Goal: Find specific page/section: Find specific page/section

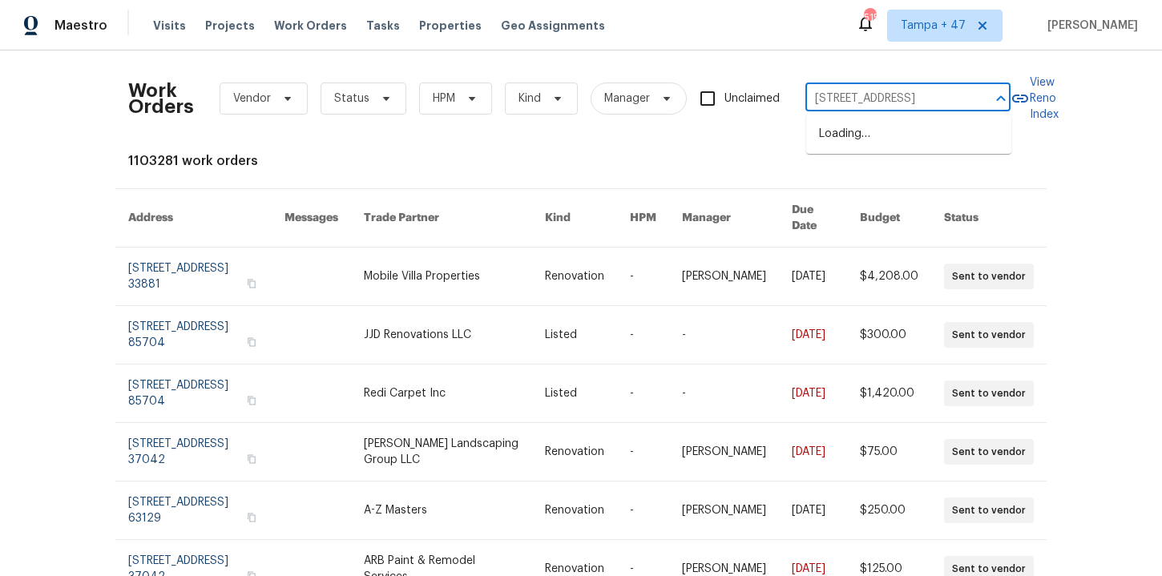
scroll to position [0, 56]
click at [878, 133] on li "[STREET_ADDRESS]" at bounding box center [908, 134] width 205 height 26
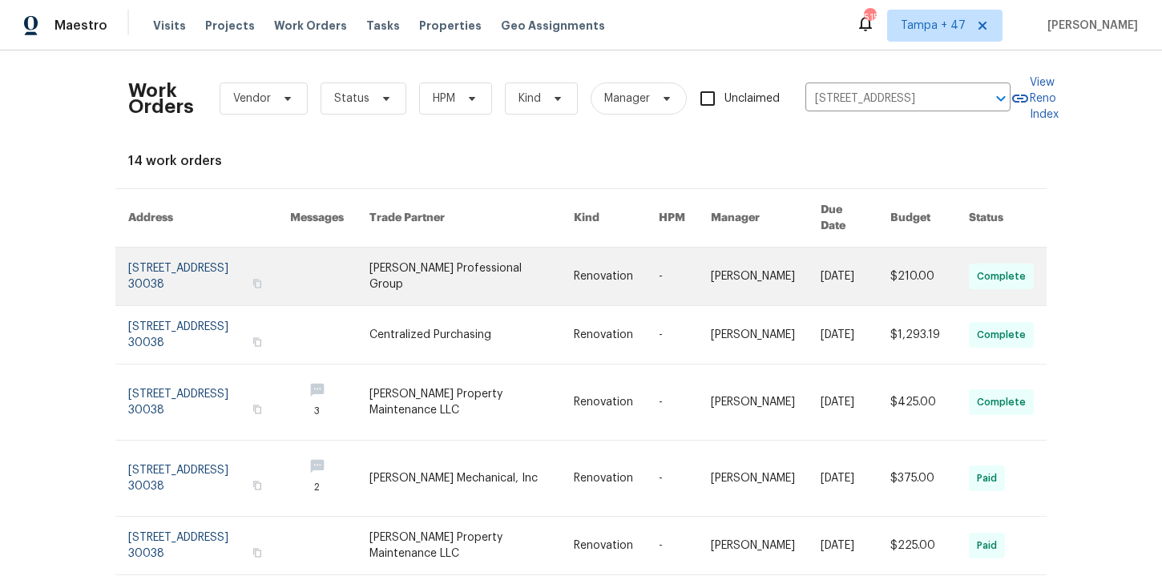
click at [205, 271] on link at bounding box center [209, 277] width 162 height 58
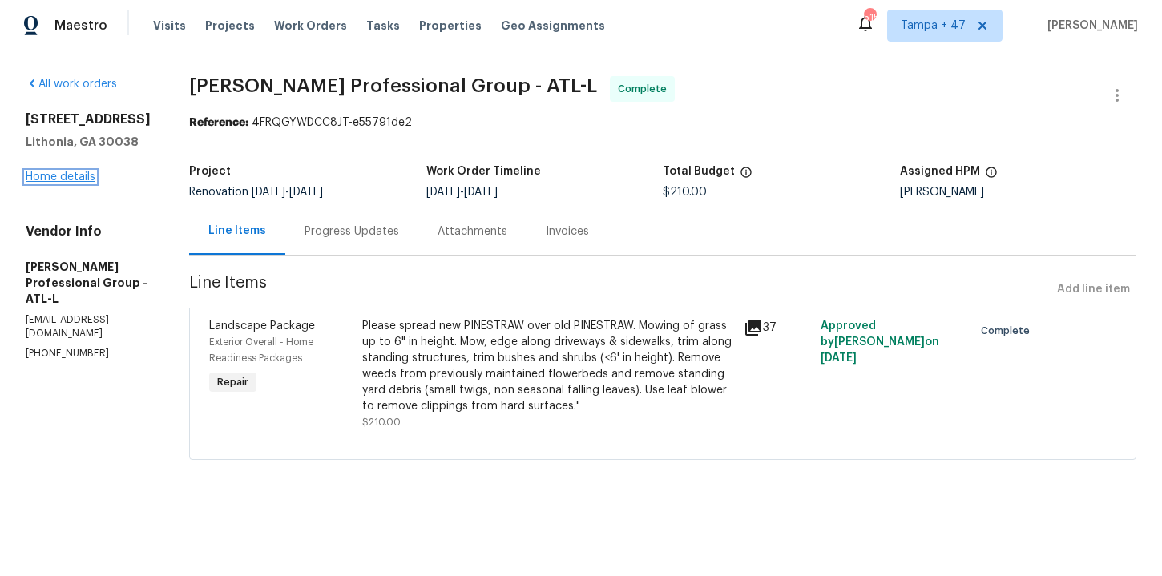
click at [53, 176] on link "Home details" at bounding box center [61, 177] width 70 height 11
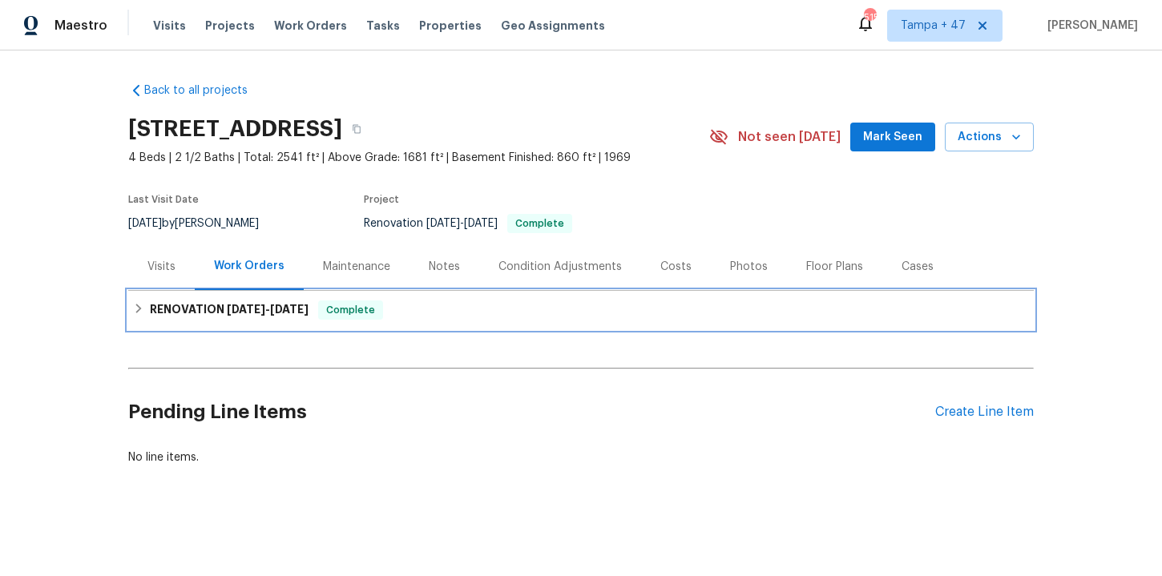
click at [270, 295] on div "RENOVATION [DATE] - [DATE] Complete" at bounding box center [581, 310] width 906 height 38
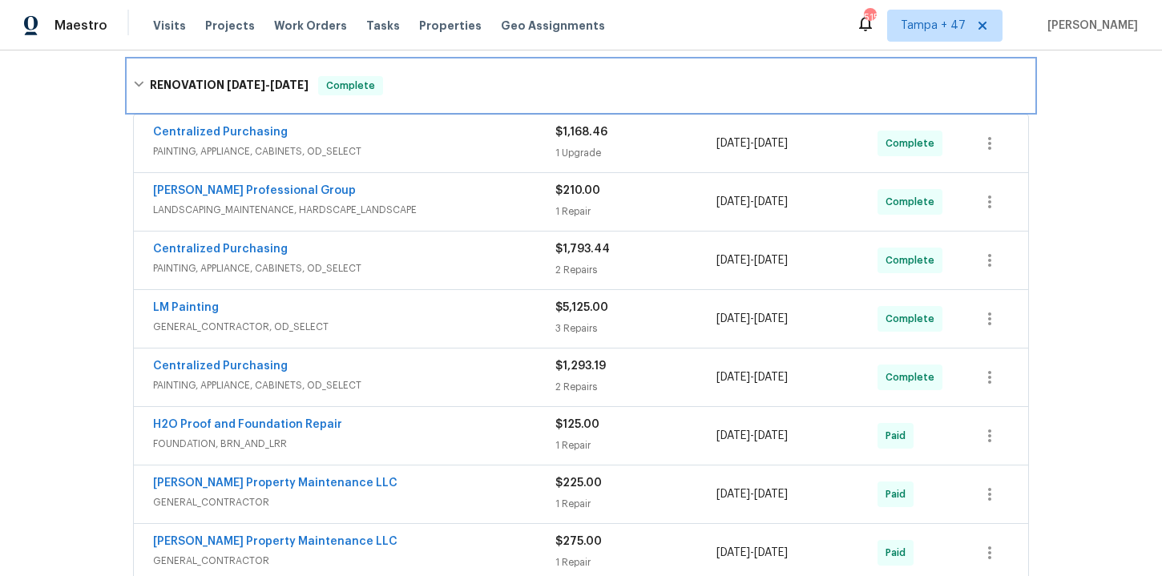
scroll to position [242, 0]
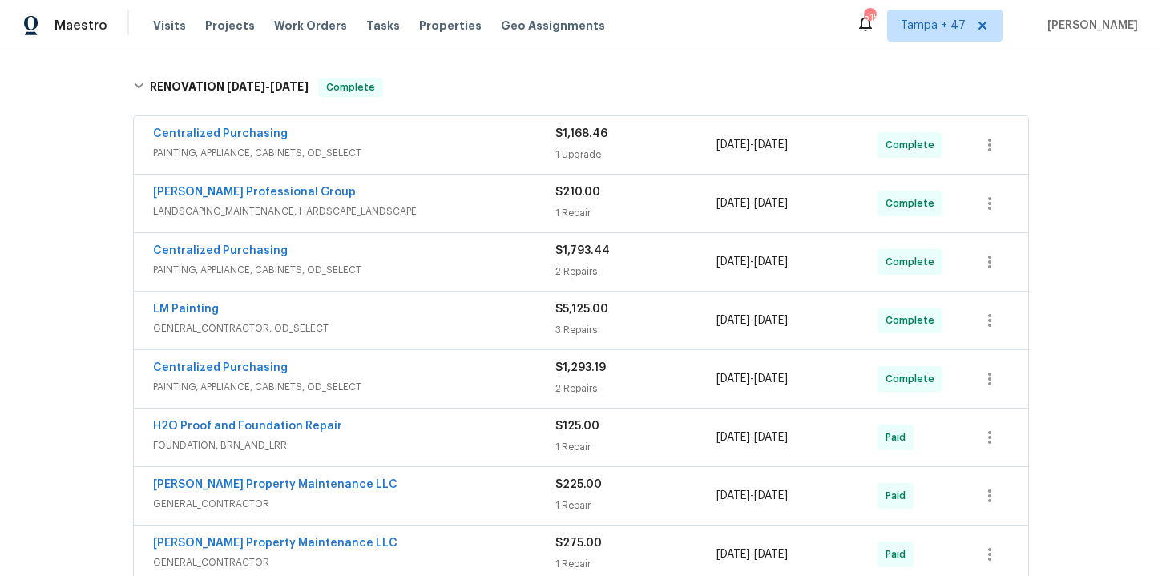
click at [418, 153] on span "PAINTING, APPLIANCE, CABINETS, OD_SELECT" at bounding box center [354, 153] width 402 height 16
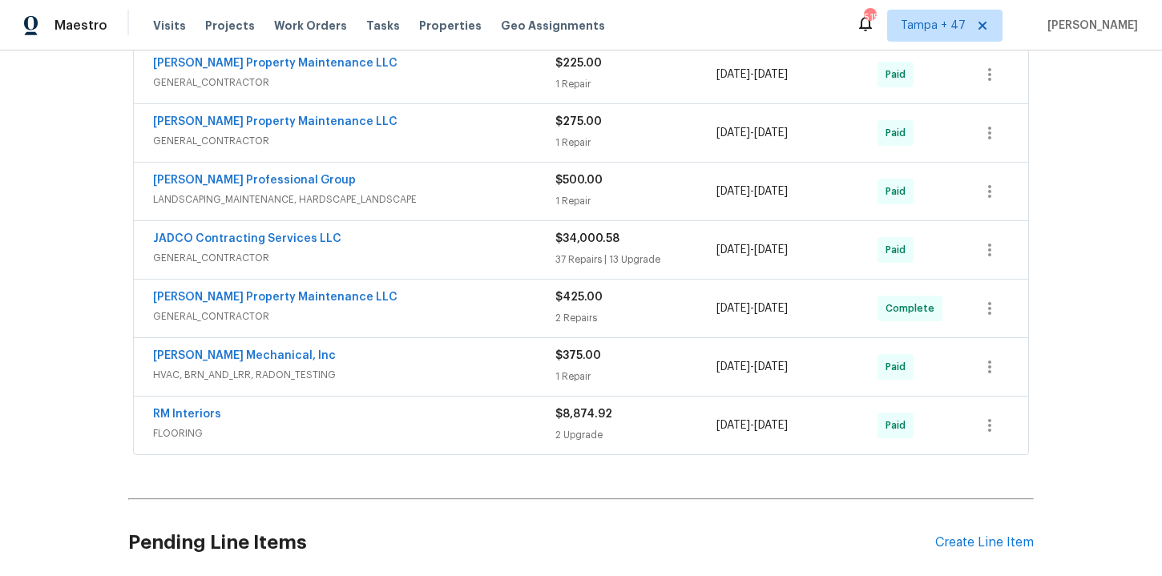
scroll to position [827, 0]
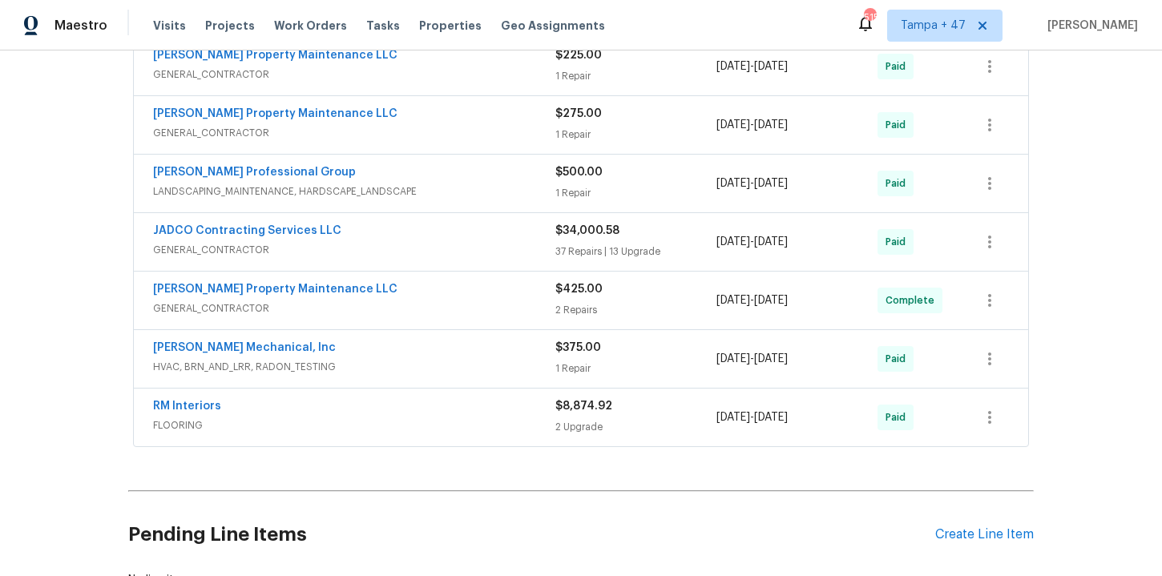
click at [430, 424] on span "FLOORING" at bounding box center [354, 426] width 402 height 16
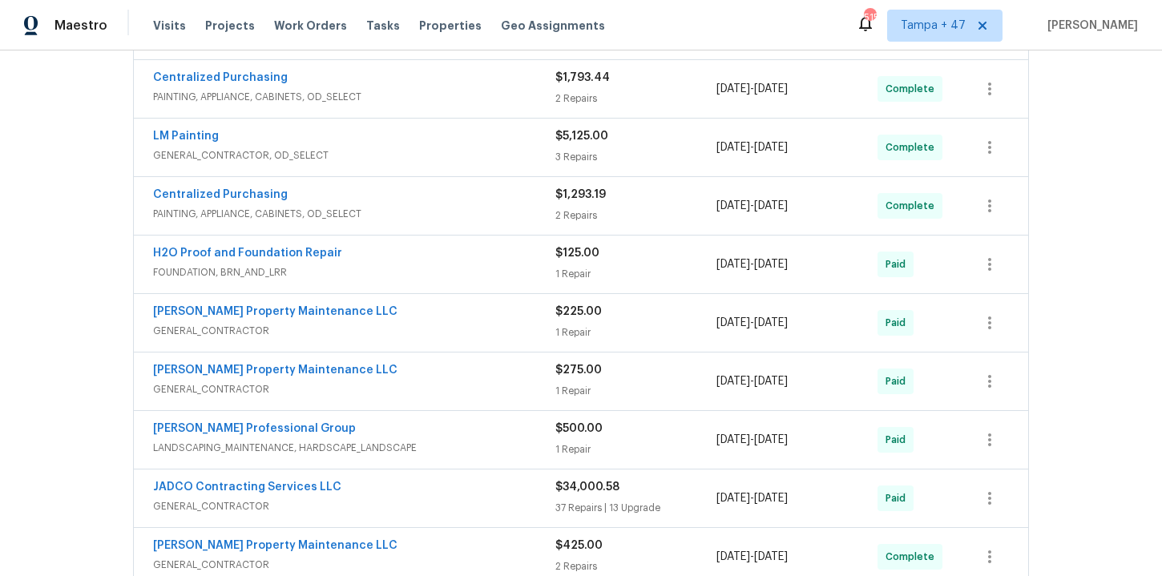
scroll to position [543, 0]
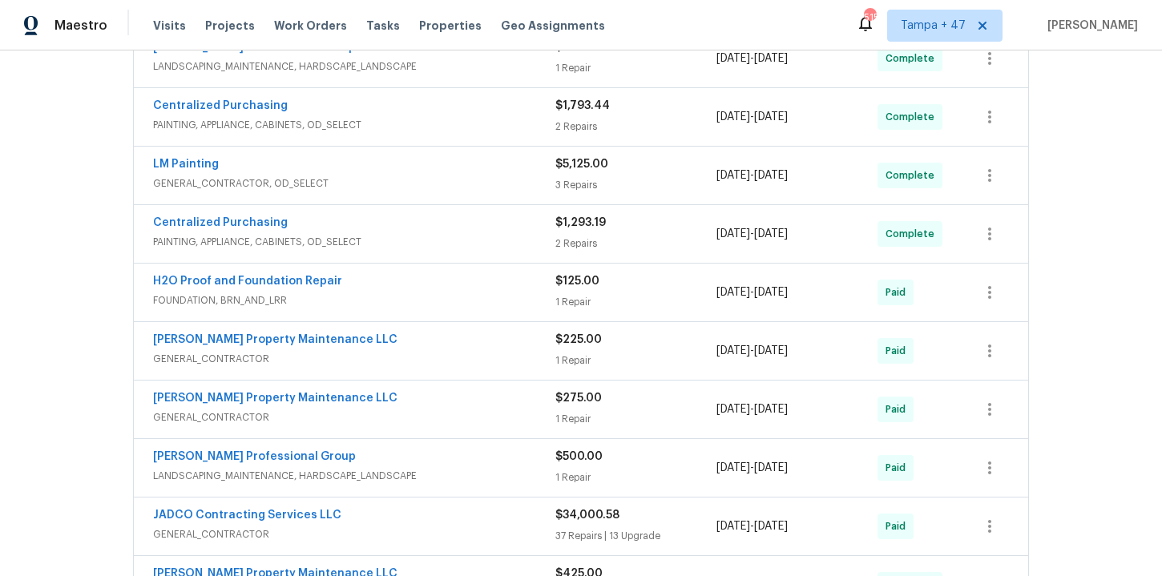
click at [417, 229] on div "Centralized Purchasing" at bounding box center [354, 224] width 402 height 19
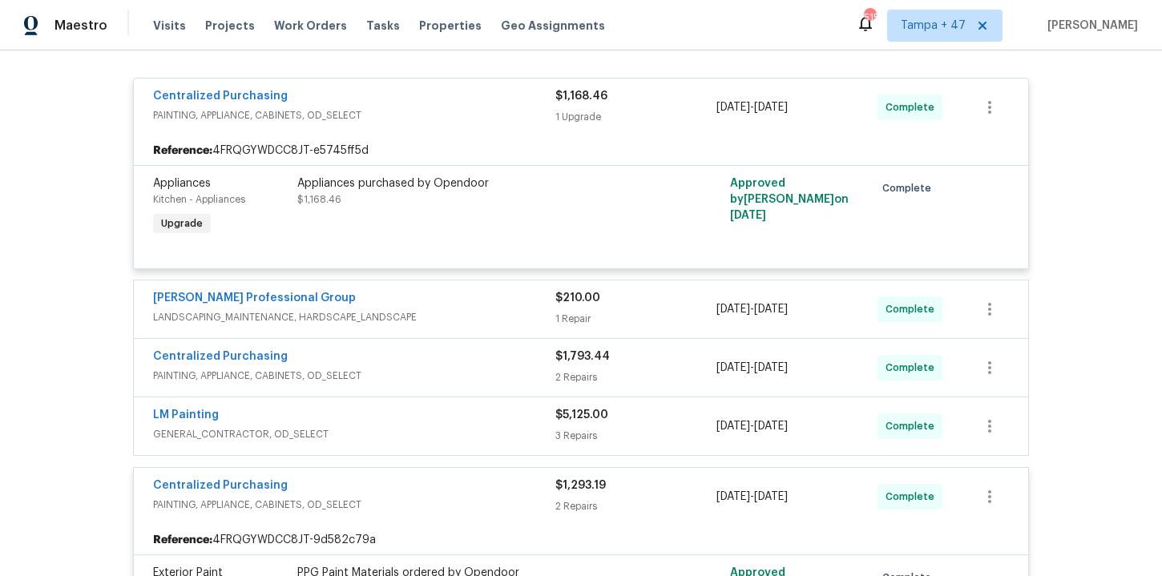
scroll to position [294, 0]
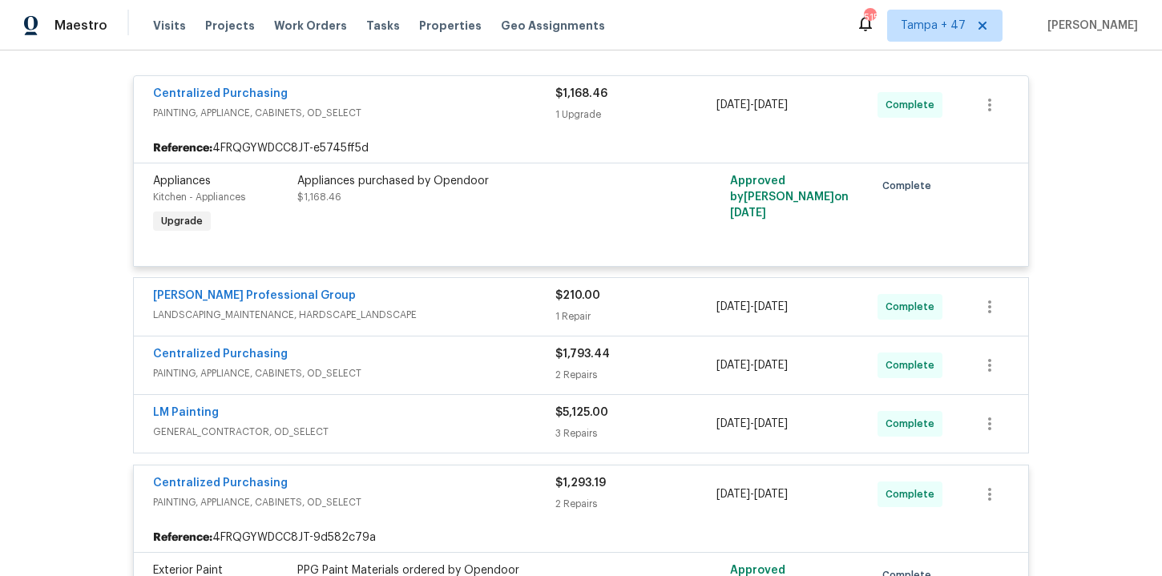
click at [454, 370] on span "PAINTING, APPLIANCE, CABINETS, OD_SELECT" at bounding box center [354, 374] width 402 height 16
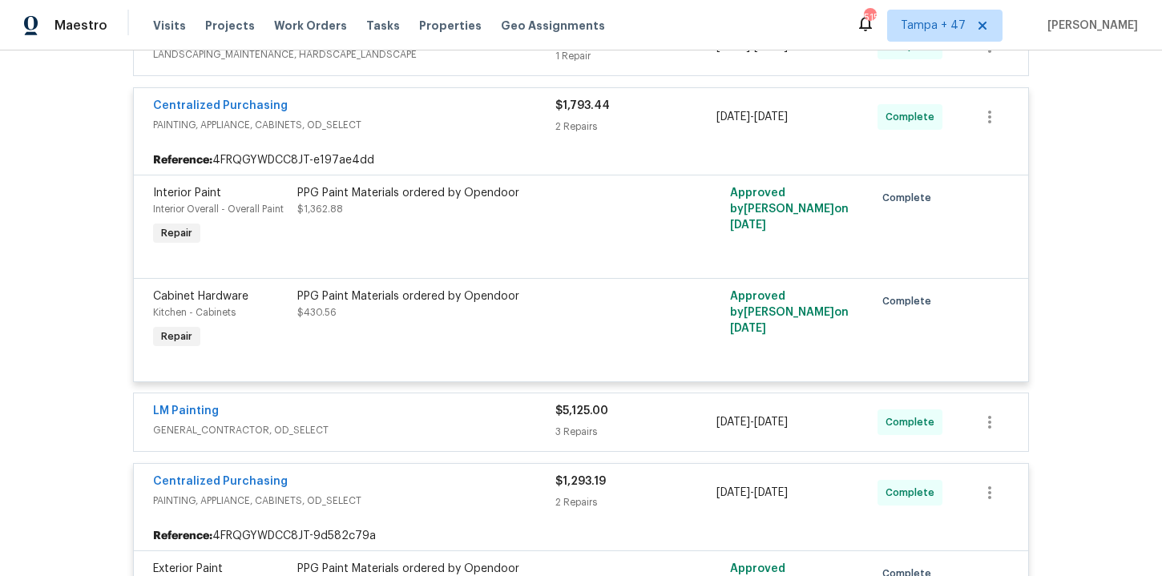
scroll to position [697, 0]
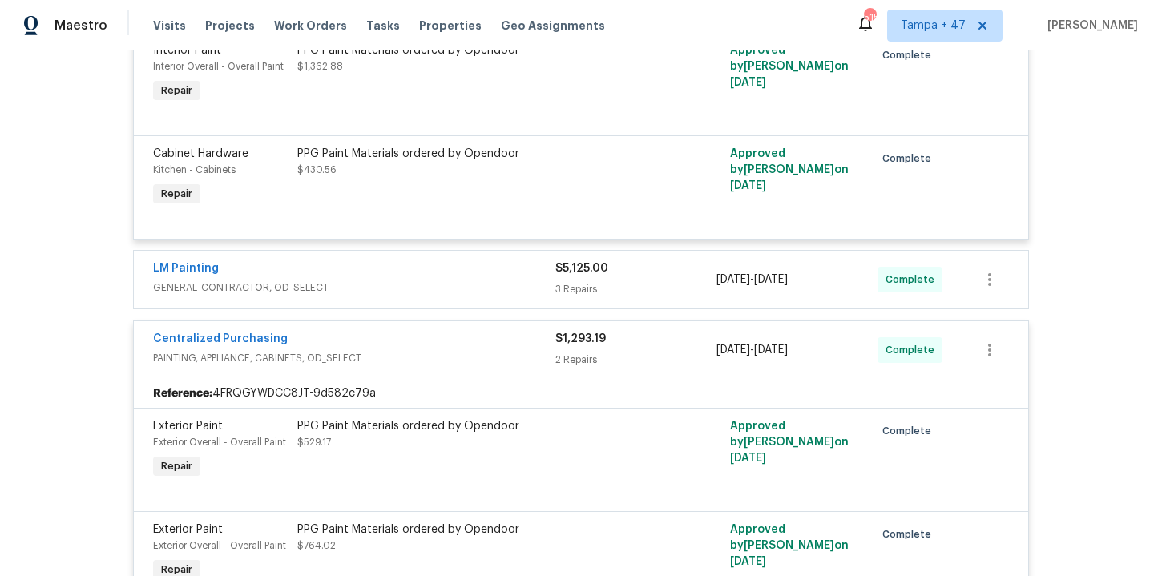
click at [448, 281] on span "GENERAL_CONTRACTOR, OD_SELECT" at bounding box center [354, 288] width 402 height 16
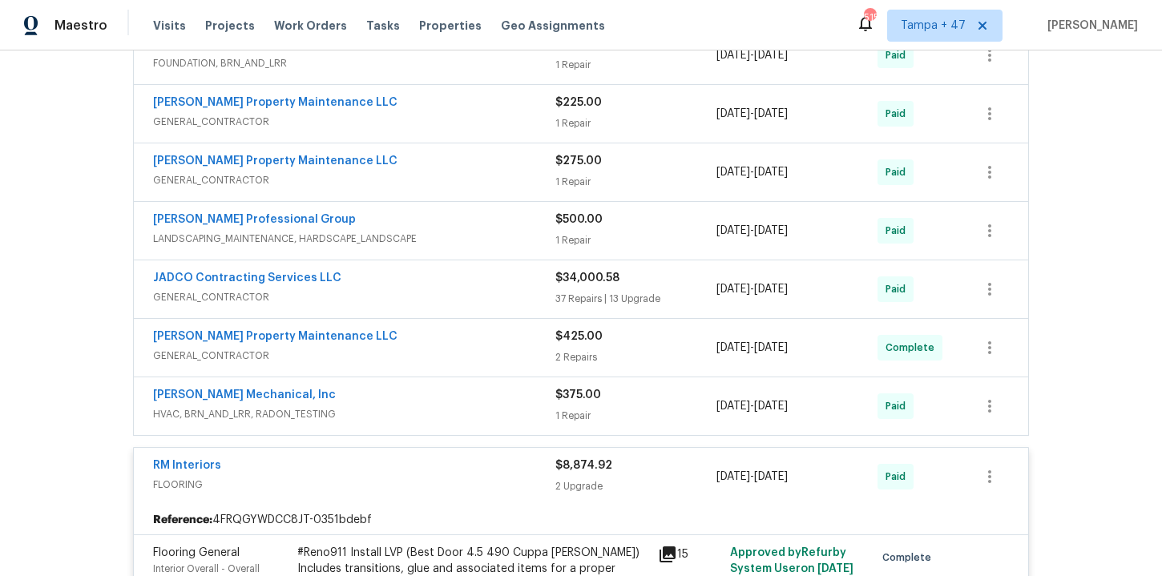
scroll to position [2316, 0]
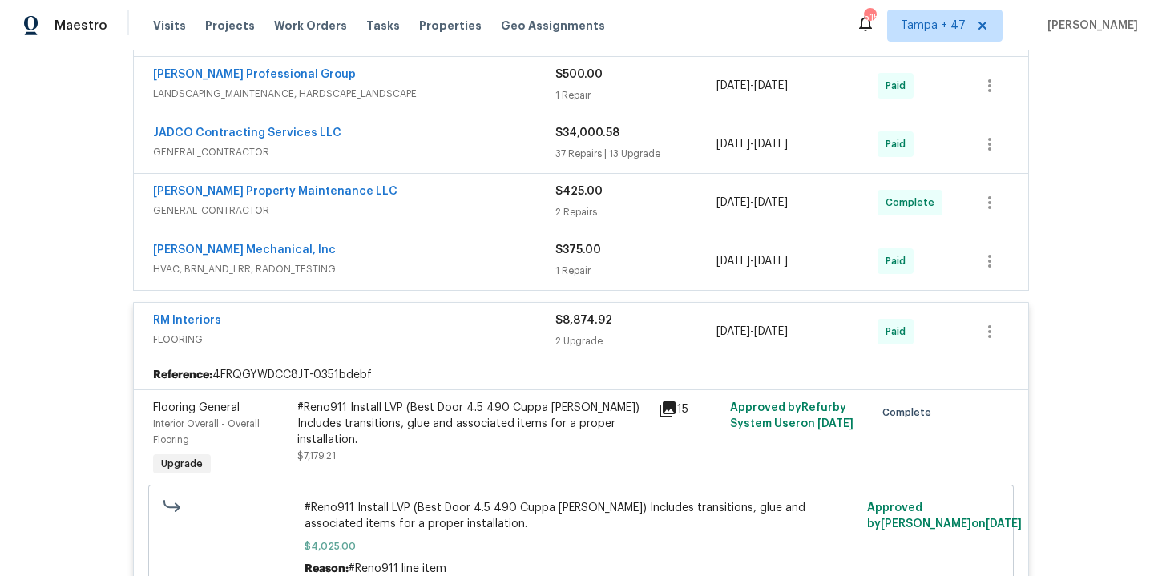
click at [510, 242] on div "[PERSON_NAME] Mechanical, Inc" at bounding box center [354, 251] width 402 height 19
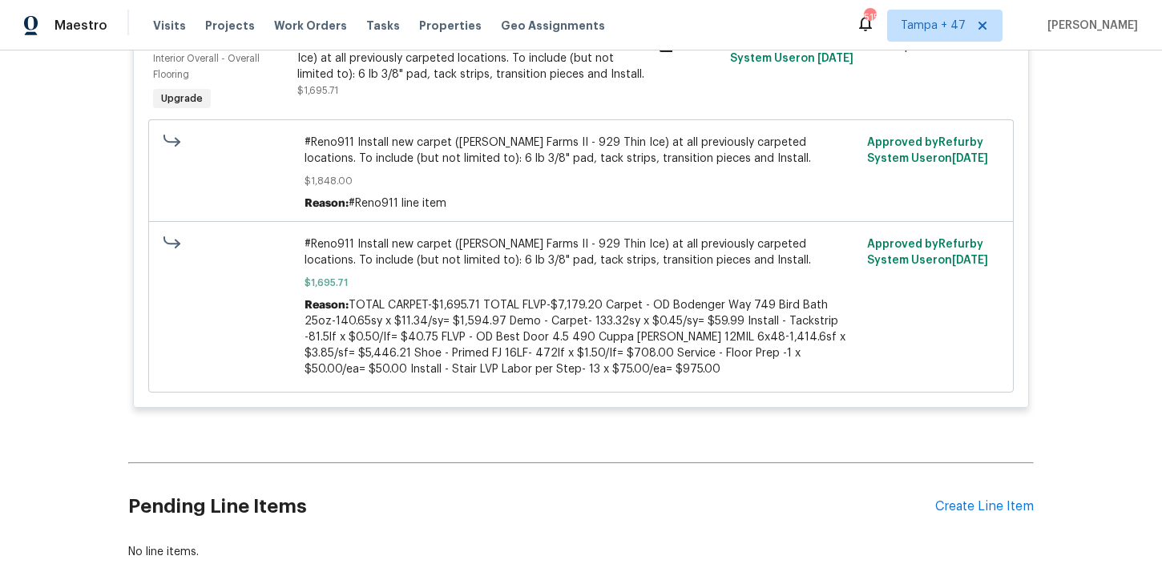
scroll to position [3762, 0]
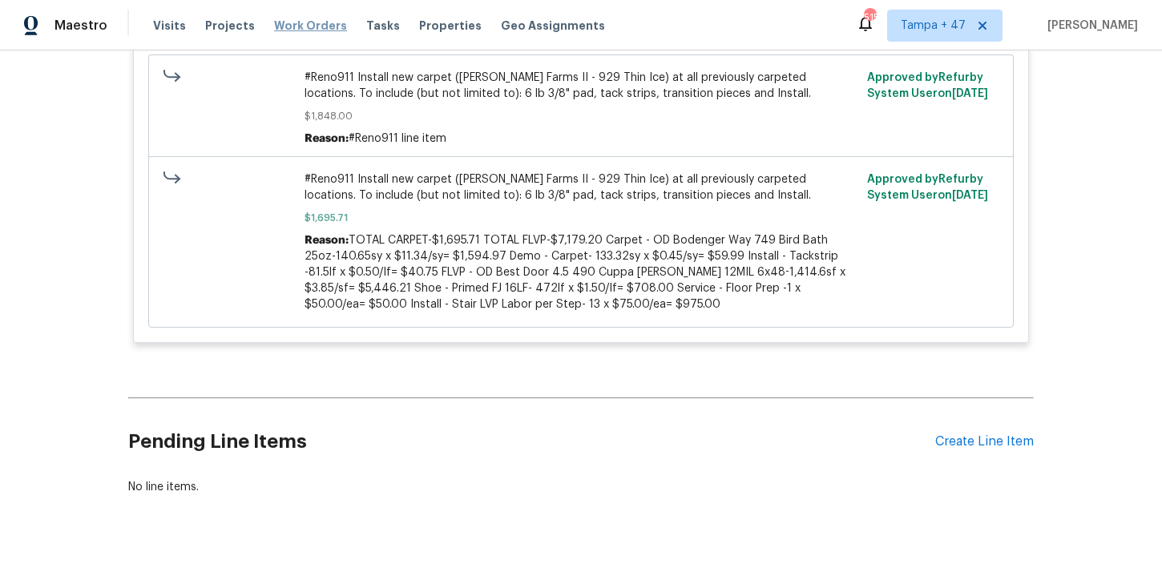
click at [312, 28] on span "Work Orders" at bounding box center [310, 26] width 73 height 16
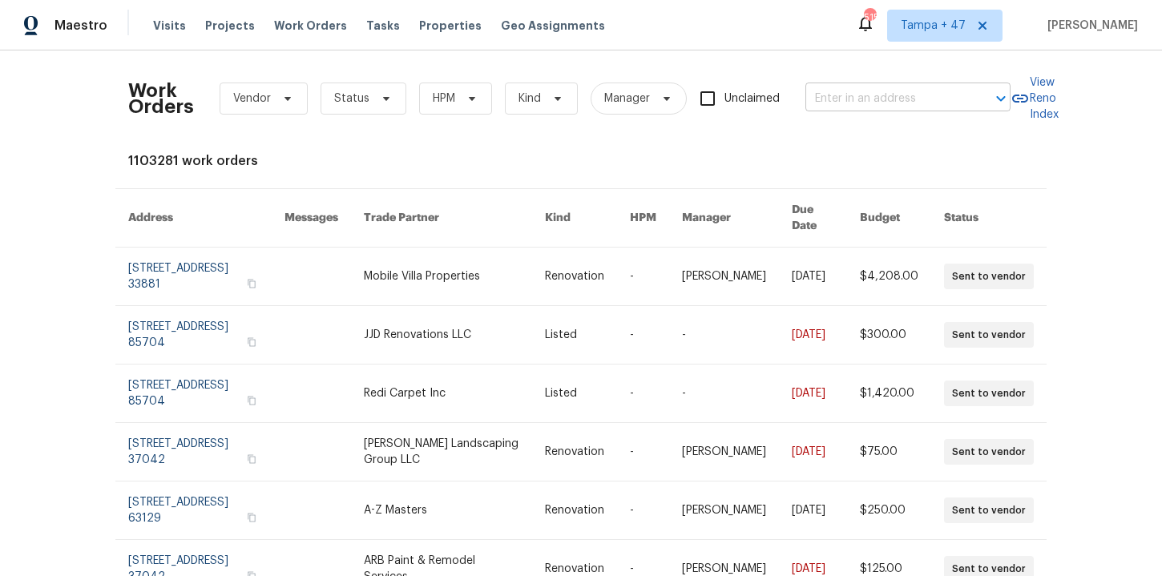
click at [887, 107] on input "text" at bounding box center [886, 99] width 160 height 25
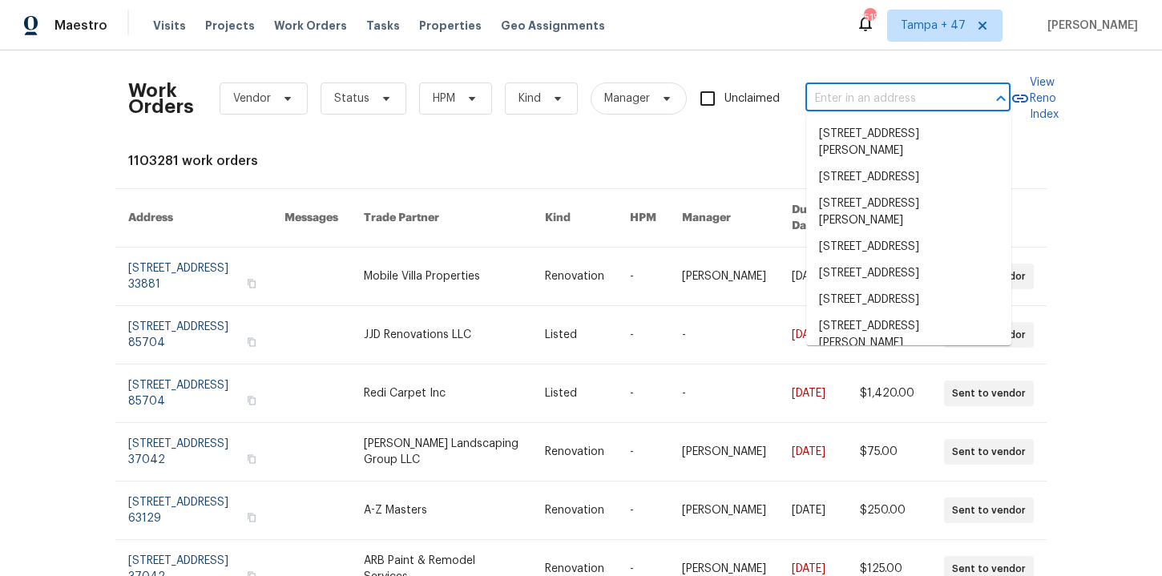
paste input "[STREET_ADDRESS][PERSON_NAME]"
type input "[STREET_ADDRESS][PERSON_NAME]"
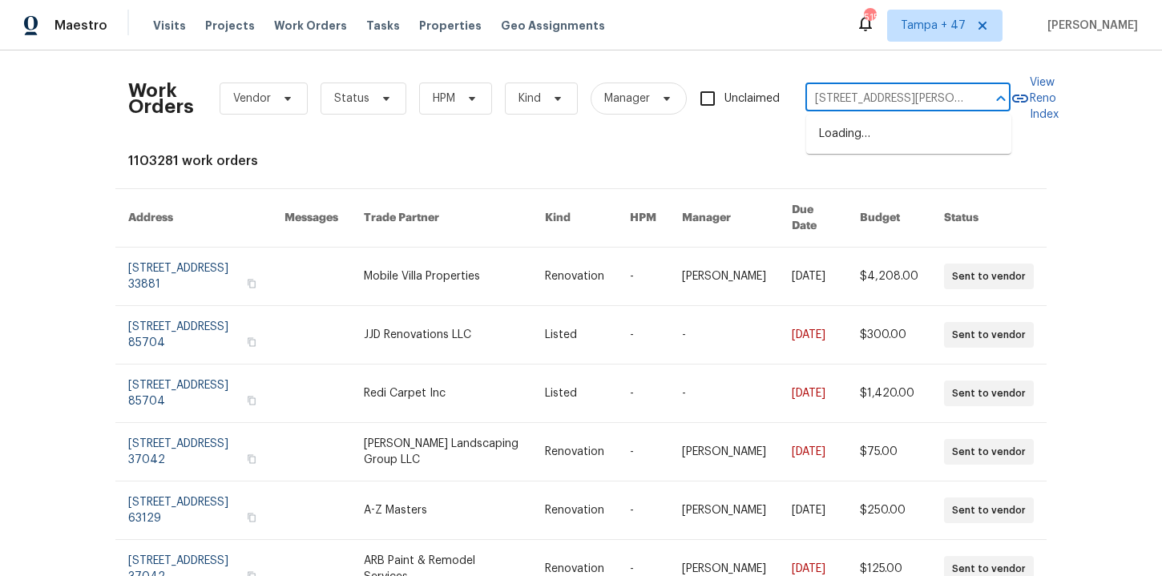
scroll to position [0, 5]
click at [899, 139] on li "[STREET_ADDRESS][PERSON_NAME]" at bounding box center [908, 142] width 205 height 43
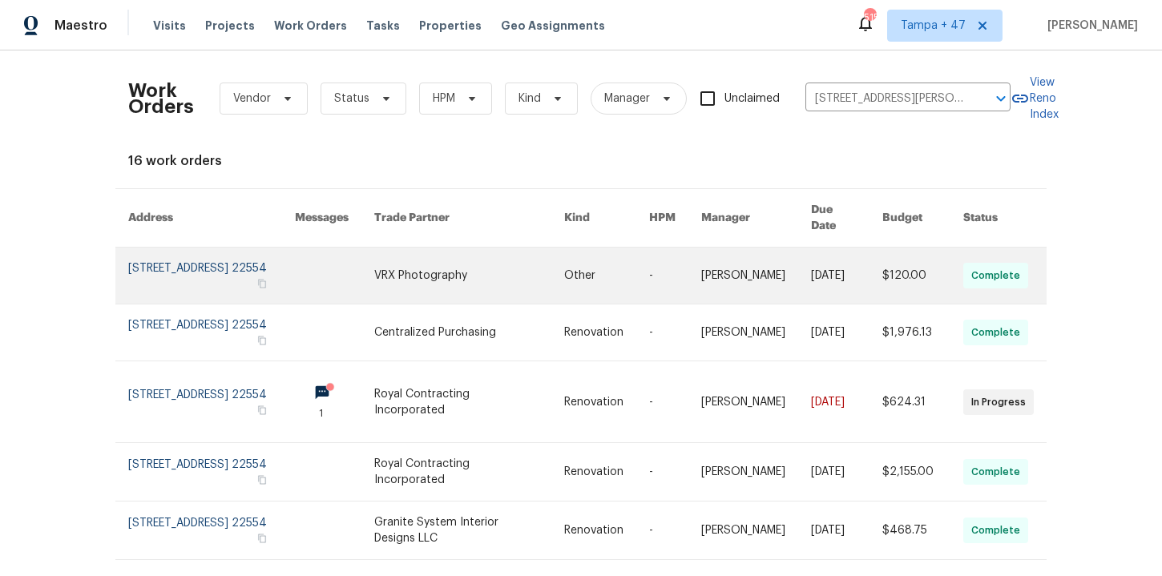
click at [158, 269] on link at bounding box center [211, 276] width 167 height 56
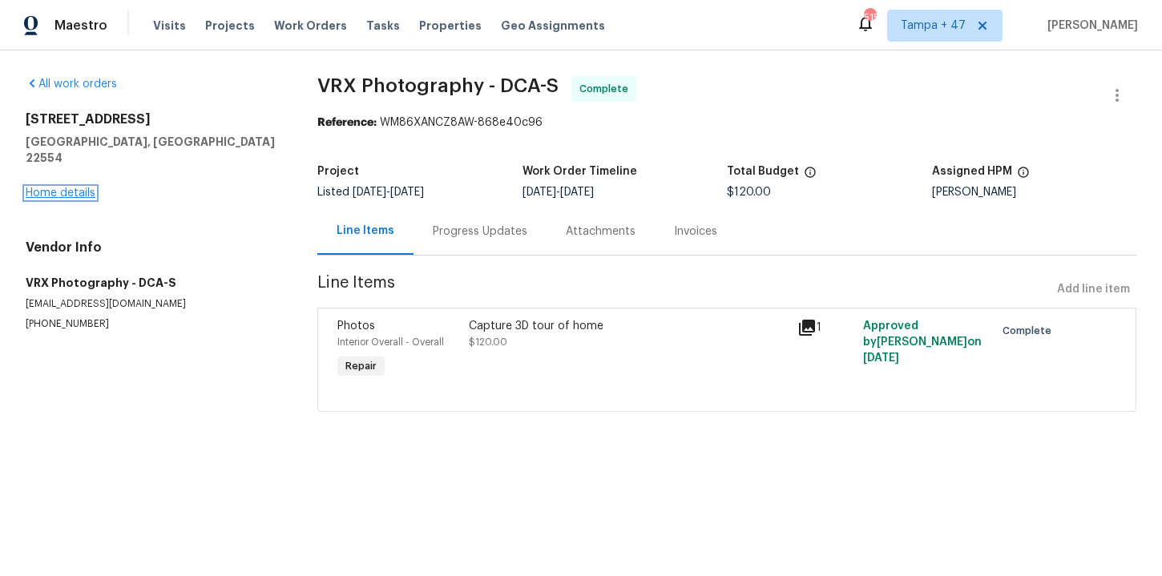
click at [41, 188] on link "Home details" at bounding box center [61, 193] width 70 height 11
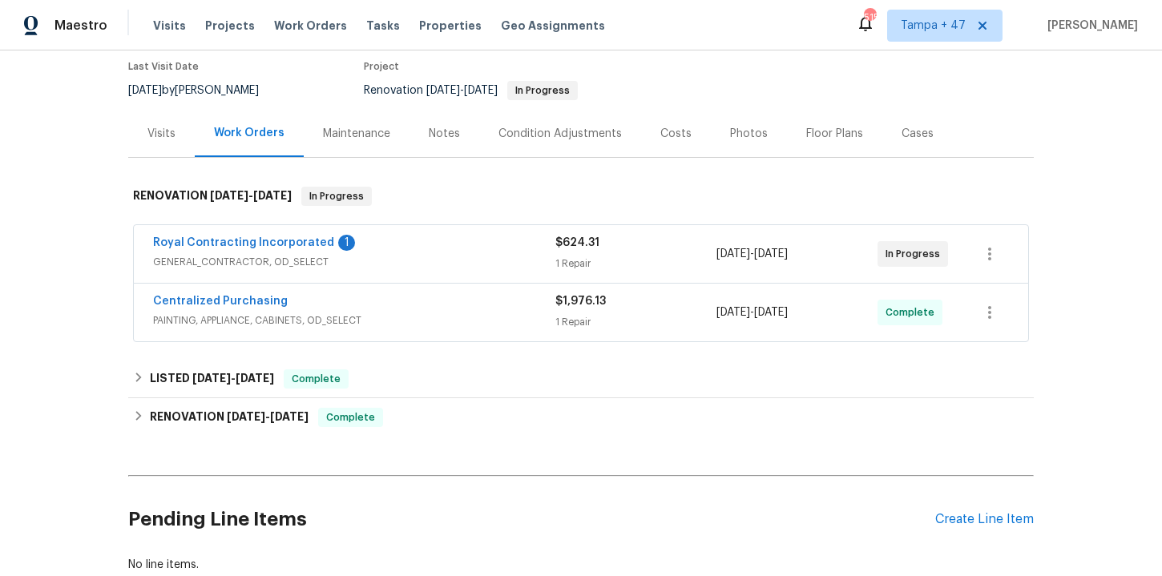
scroll to position [239, 0]
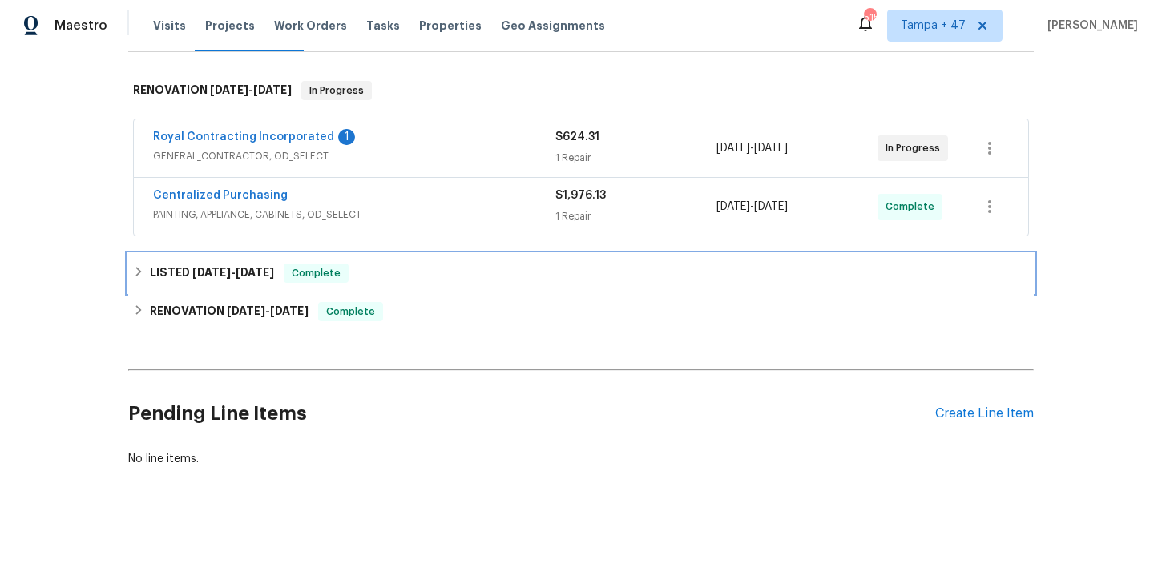
click at [499, 269] on div "LISTED [DATE] - [DATE] Complete" at bounding box center [581, 273] width 896 height 19
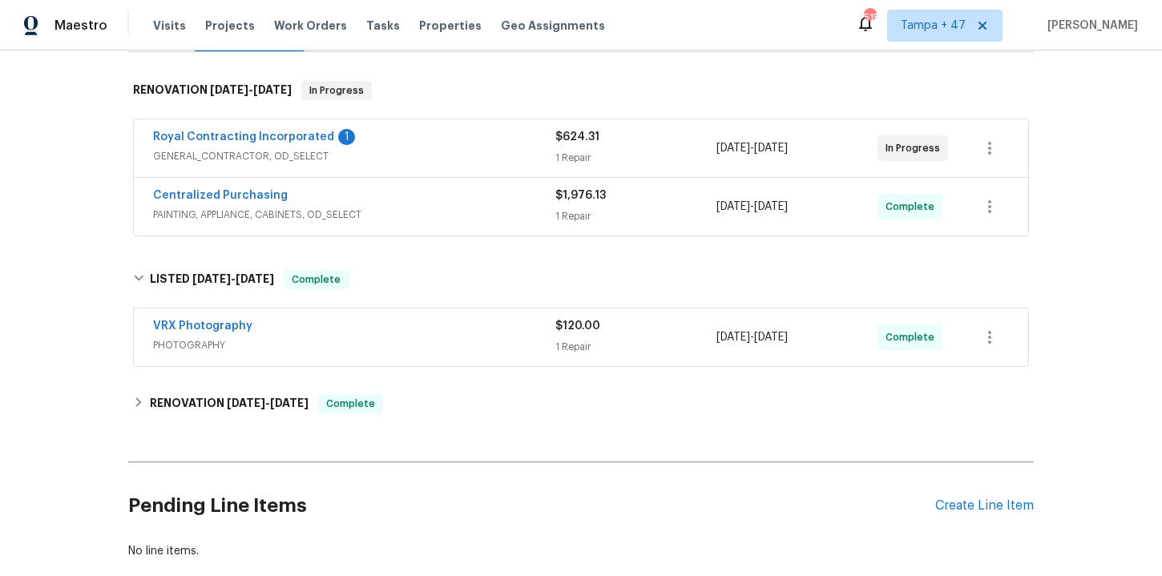
click at [488, 196] on div "Centralized Purchasing" at bounding box center [354, 197] width 402 height 19
